Goal: Task Accomplishment & Management: Manage account settings

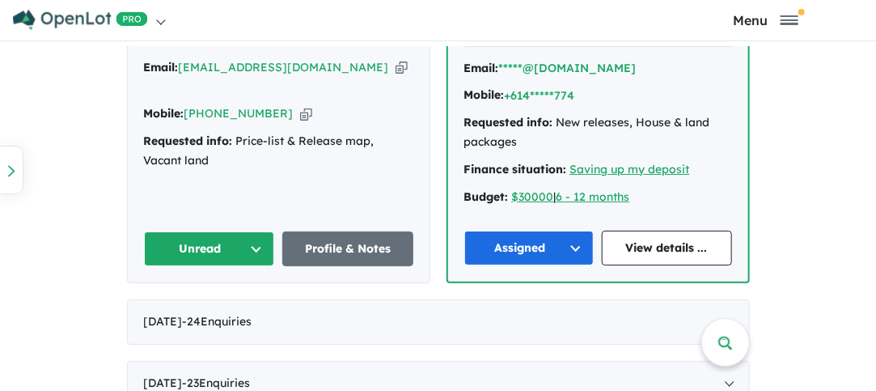
scroll to position [1133, 0]
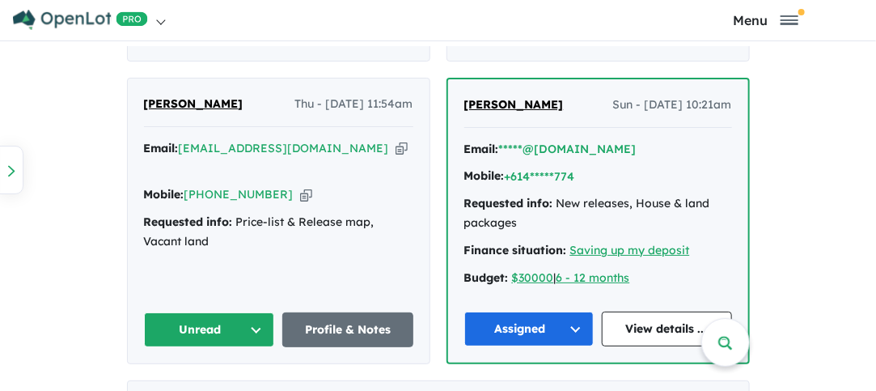
click at [396, 140] on icon "button" at bounding box center [402, 148] width 12 height 17
click at [251, 312] on button "Unread" at bounding box center [209, 329] width 131 height 35
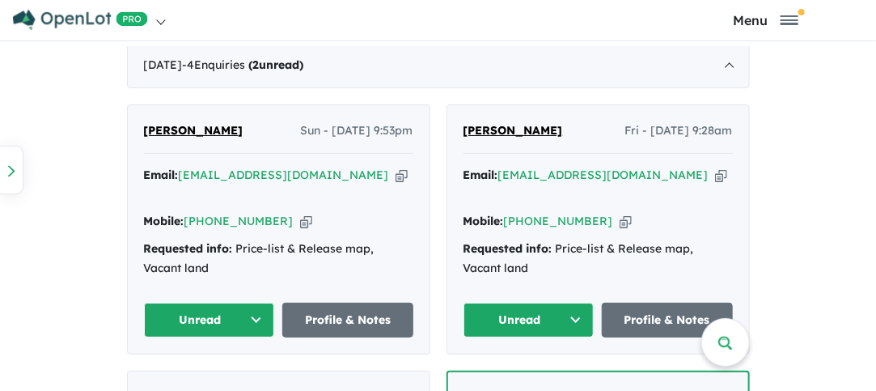
scroll to position [809, 0]
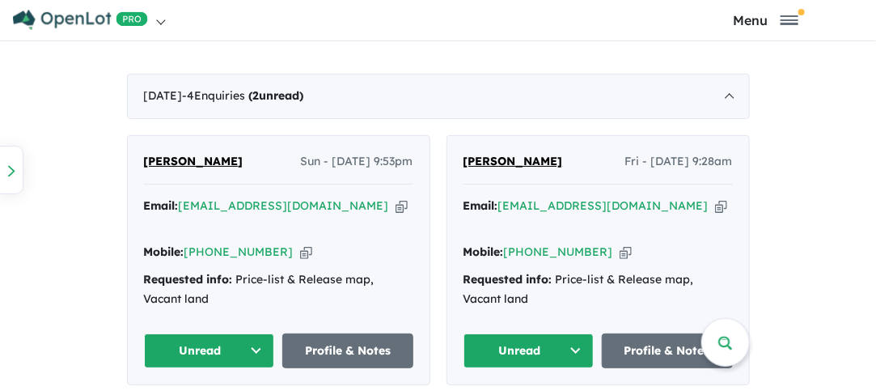
click at [715, 201] on icon "button" at bounding box center [721, 205] width 12 height 17
click at [503, 219] on span "Copied!" at bounding box center [486, 225] width 36 height 12
click at [575, 333] on button "Unread" at bounding box center [529, 350] width 131 height 35
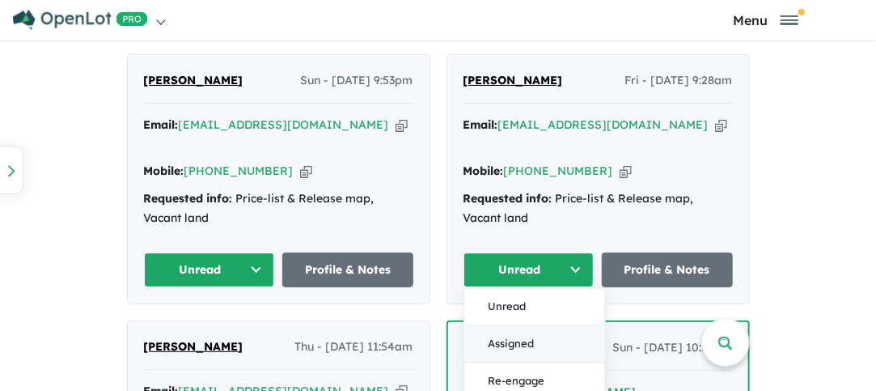
click at [520, 326] on button "Assigned" at bounding box center [534, 344] width 141 height 37
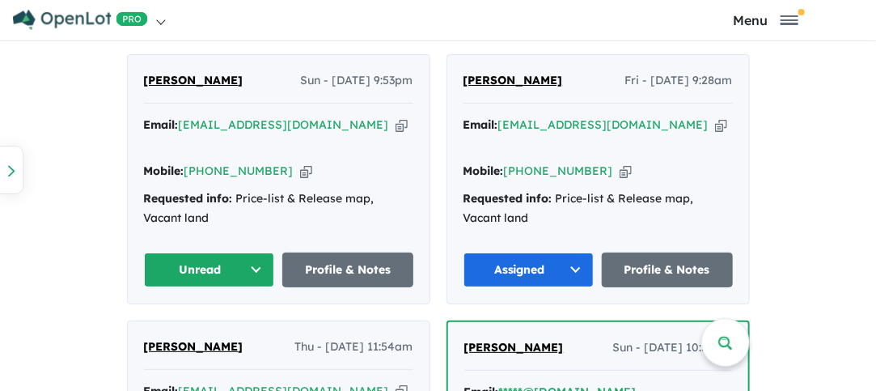
click at [396, 123] on icon "button" at bounding box center [402, 125] width 12 height 17
click at [207, 252] on button "Unread" at bounding box center [209, 269] width 131 height 35
click at [196, 326] on button "Assigned" at bounding box center [215, 344] width 141 height 37
